Goal: Task Accomplishment & Management: Manage account settings

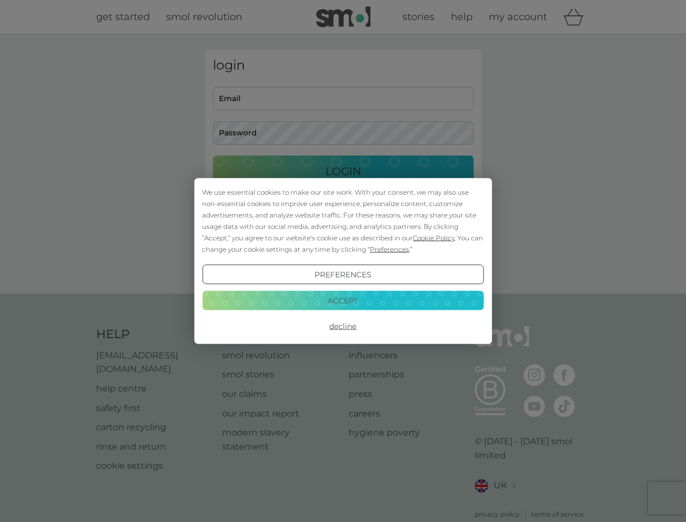
click at [434, 237] on span "Cookie Policy" at bounding box center [434, 238] width 42 height 8
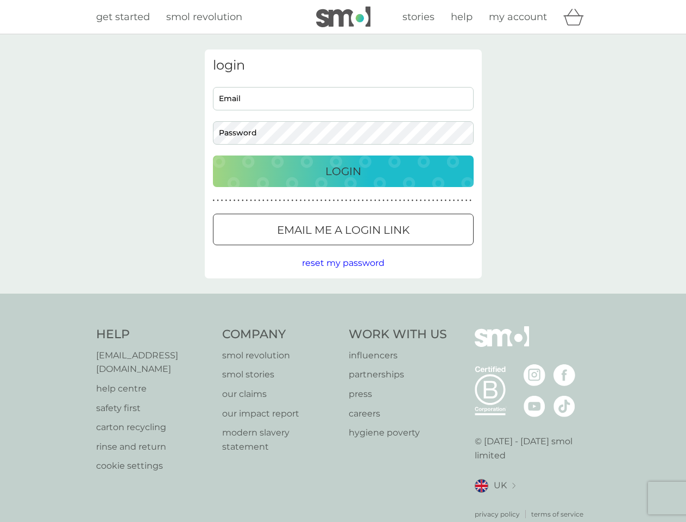
click at [388, 249] on div "login Email Password Login ● ● ● ● ● ● ● ● ● ● ● ● ● ● ● ● ● ● ● ● ● ● ● ● ● ● …" at bounding box center [343, 163] width 277 height 229
click at [343, 274] on div "login Email Password Login ● ● ● ● ● ● ● ● ● ● ● ● ● ● ● ● ● ● ● ● ● ● ● ● ● ● …" at bounding box center [343, 163] width 277 height 229
click at [343, 326] on div "Help [EMAIL_ADDRESS][DOMAIN_NAME] help centre safety first carton recycling rin…" at bounding box center [343, 422] width 494 height 193
click at [343, 300] on div "Help [EMAIL_ADDRESS][DOMAIN_NAME] help centre safety first carton recycling rin…" at bounding box center [343, 422] width 686 height 258
